Goal: Check status: Check status

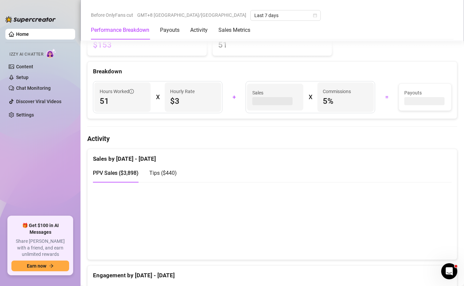
scroll to position [287, 0]
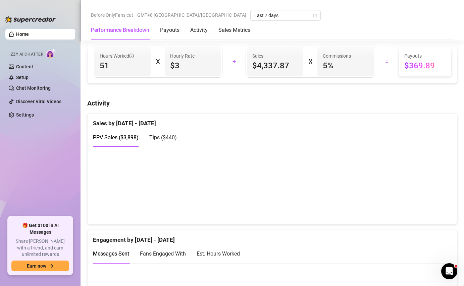
click at [164, 148] on div "PPV Sales ( $3,898 ) Tips ( $440 )" at bounding box center [272, 140] width 359 height 24
click at [170, 143] on div "Tips ( $440 )" at bounding box center [163, 137] width 28 height 19
click at [122, 140] on span "PPV Sales ( $3,898 )" at bounding box center [116, 137] width 46 height 6
click at [161, 139] on span "Tips ( $440 )" at bounding box center [163, 137] width 28 height 6
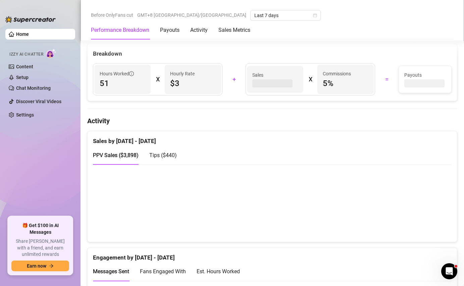
scroll to position [292, 0]
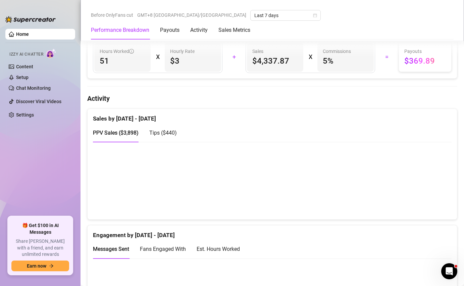
click at [171, 135] on span "Tips ( $440 )" at bounding box center [163, 133] width 28 height 6
click at [117, 137] on div "PPV Sales ( $3,898 )" at bounding box center [116, 133] width 46 height 8
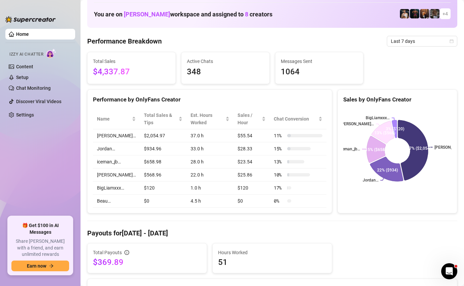
scroll to position [0, 0]
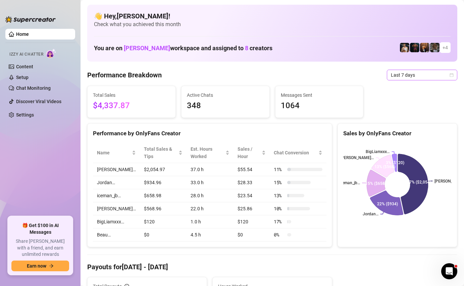
click at [410, 74] on span "Last 7 days" at bounding box center [422, 75] width 62 height 10
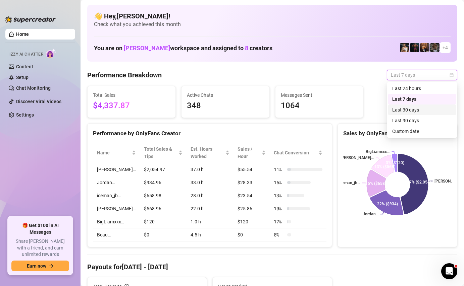
click at [412, 110] on div "Last 30 days" at bounding box center [422, 109] width 60 height 7
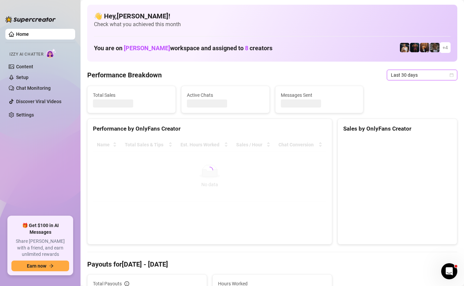
click at [409, 72] on span "Last 30 days" at bounding box center [422, 75] width 62 height 10
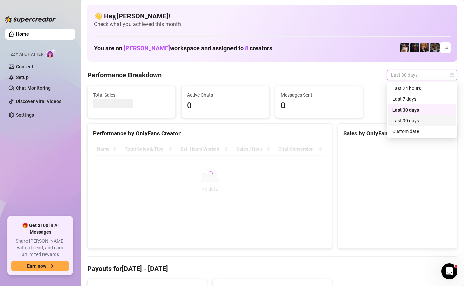
click at [406, 120] on div "Last 90 days" at bounding box center [422, 120] width 60 height 7
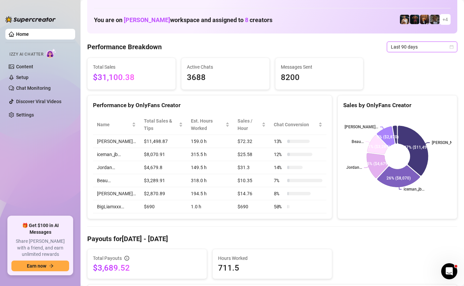
scroll to position [14, 0]
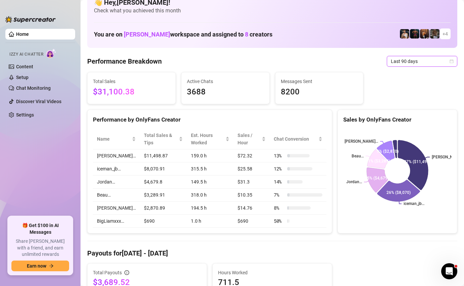
click at [411, 62] on span "Last 90 days" at bounding box center [422, 61] width 62 height 10
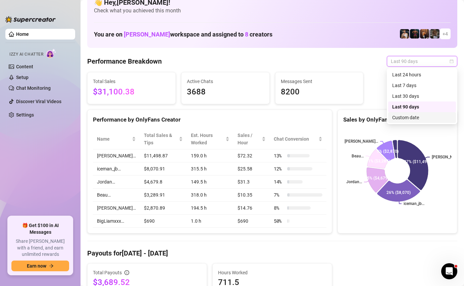
click at [411, 114] on div "Custom date" at bounding box center [422, 117] width 60 height 7
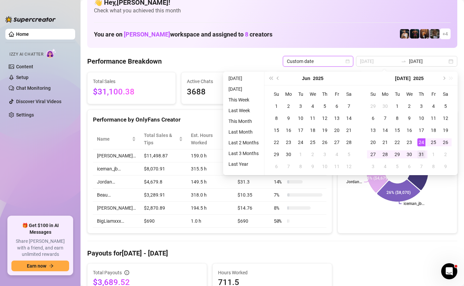
type input "2025-07-31"
click at [419, 151] on div "31" at bounding box center [421, 155] width 8 height 8
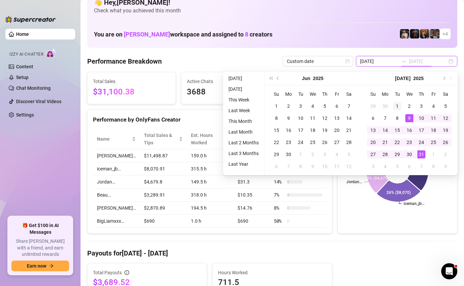
type input "2025-07-01"
click at [397, 108] on div "1" at bounding box center [397, 106] width 8 height 8
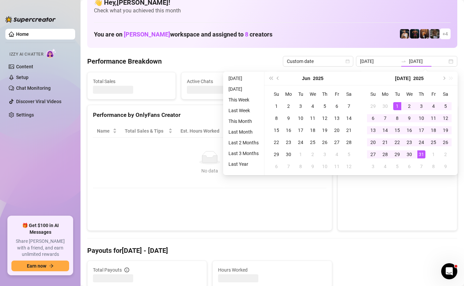
type input "2025-07-01"
type input "2025-07-31"
type input "2025-07-01"
type input "2025-07-31"
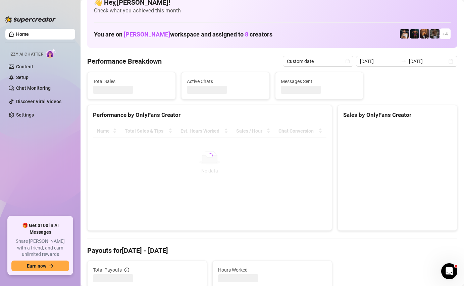
click at [362, 210] on canvas at bounding box center [397, 175] width 108 height 101
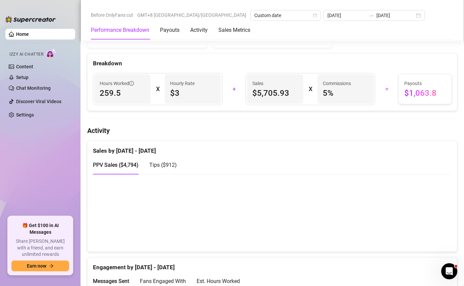
scroll to position [250, 0]
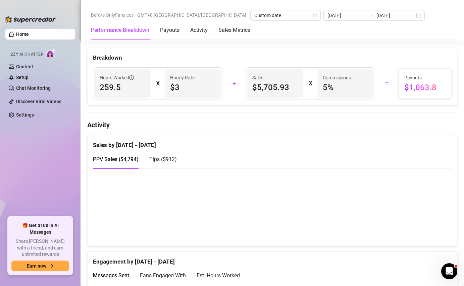
click at [169, 161] on span "Tips ( $912 )" at bounding box center [163, 159] width 28 height 6
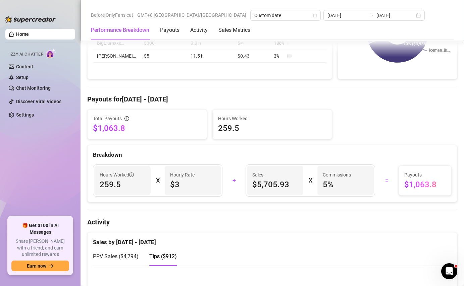
scroll to position [153, 0]
